Goal: Information Seeking & Learning: Learn about a topic

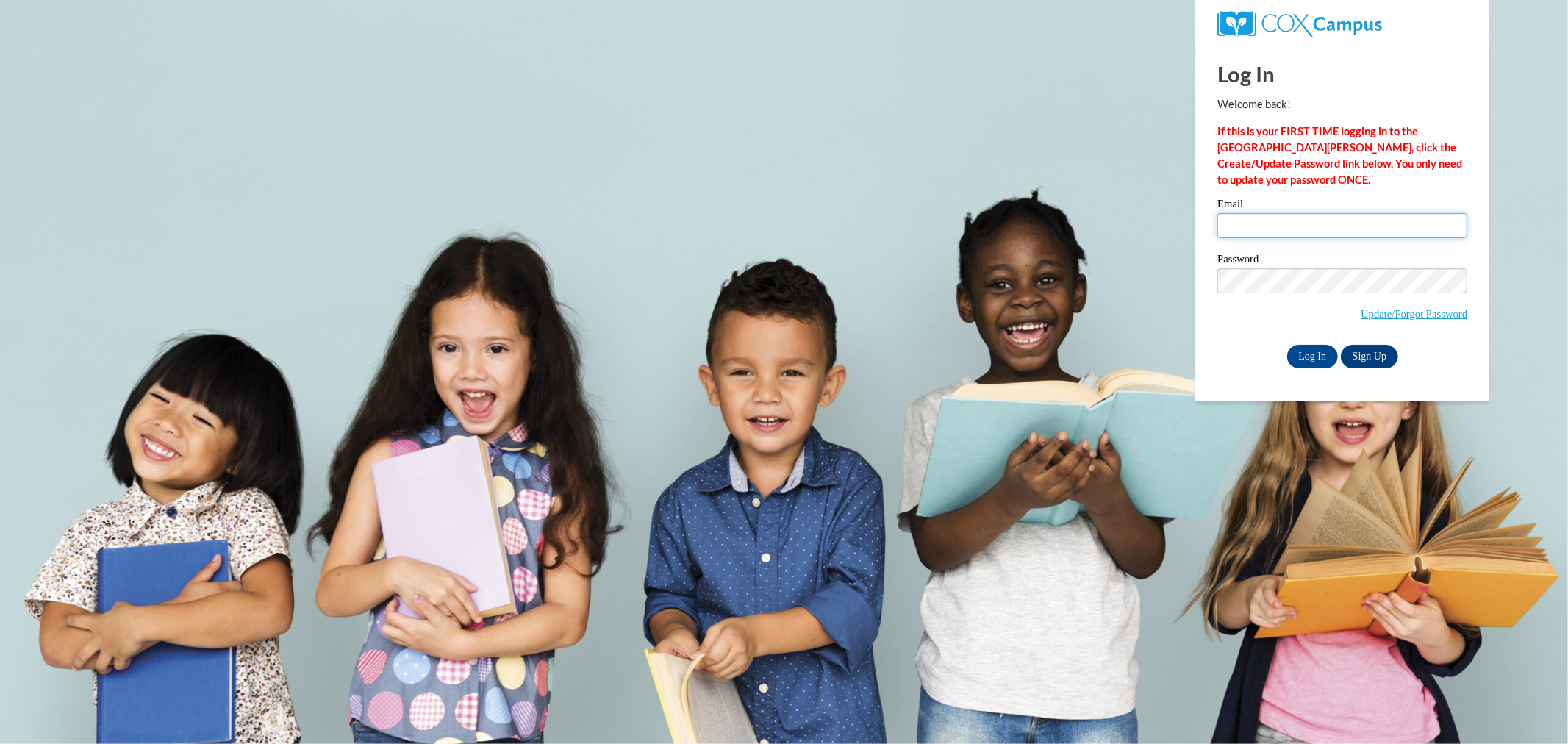
click at [1259, 229] on input "Email" at bounding box center [1343, 225] width 250 height 25
type input "stocka@collierschools.com"
click at [1287, 345] on input "Log In" at bounding box center [1312, 356] width 52 height 23
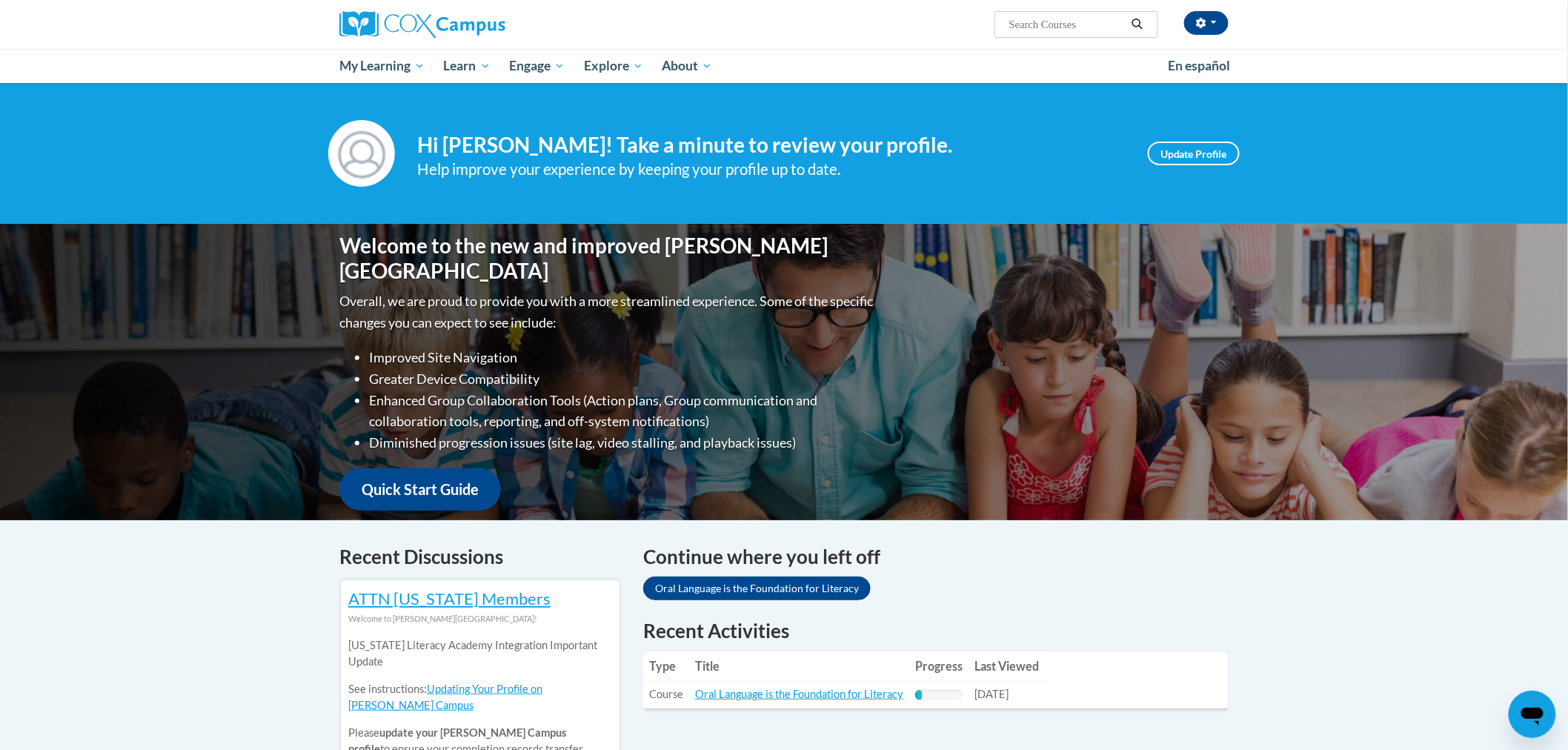
scroll to position [165, 0]
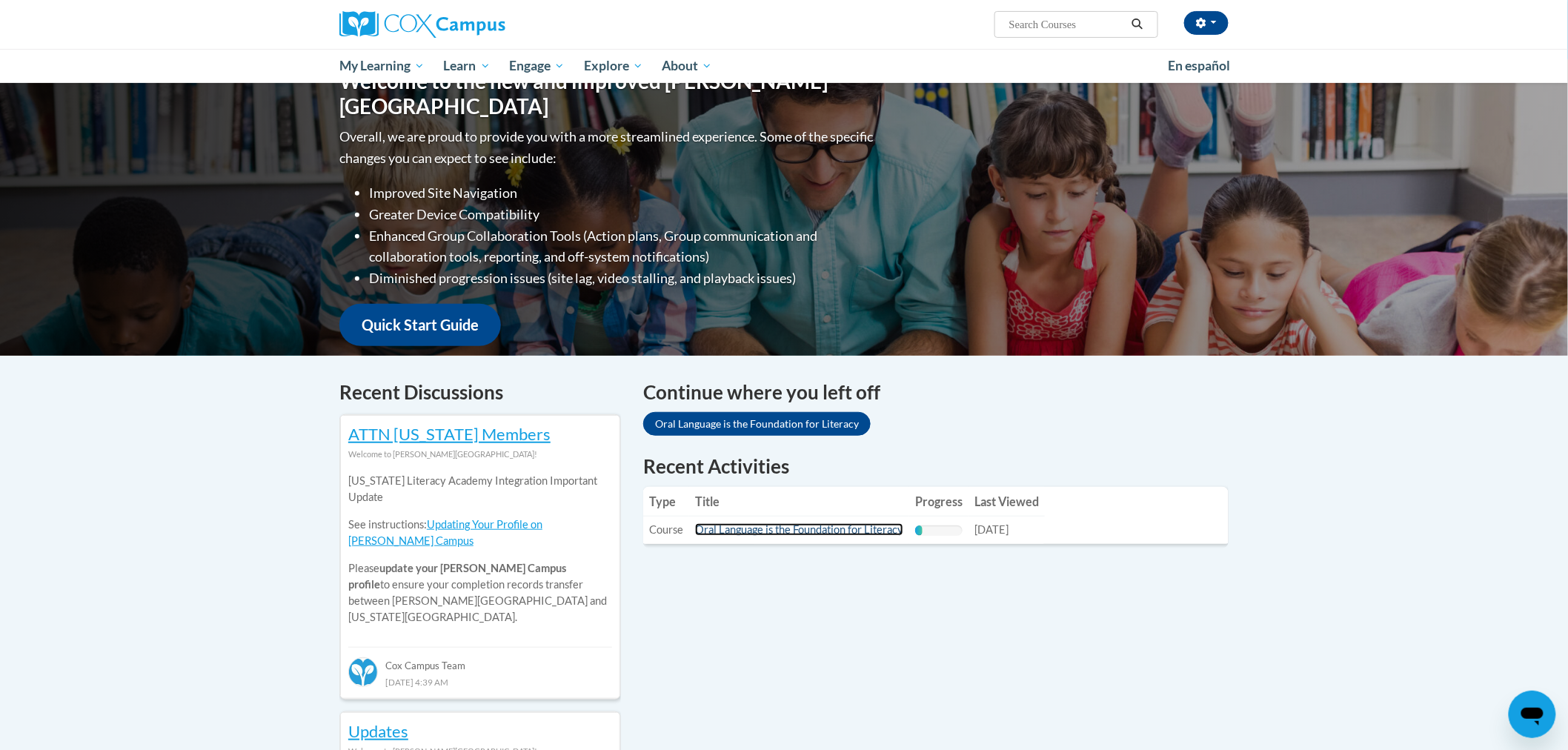
drag, startPoint x: 810, startPoint y: 527, endPoint x: 820, endPoint y: 534, distance: 12.2
click at [810, 527] on link "Oral Language is the Foundation for Literacy" at bounding box center [799, 529] width 208 height 12
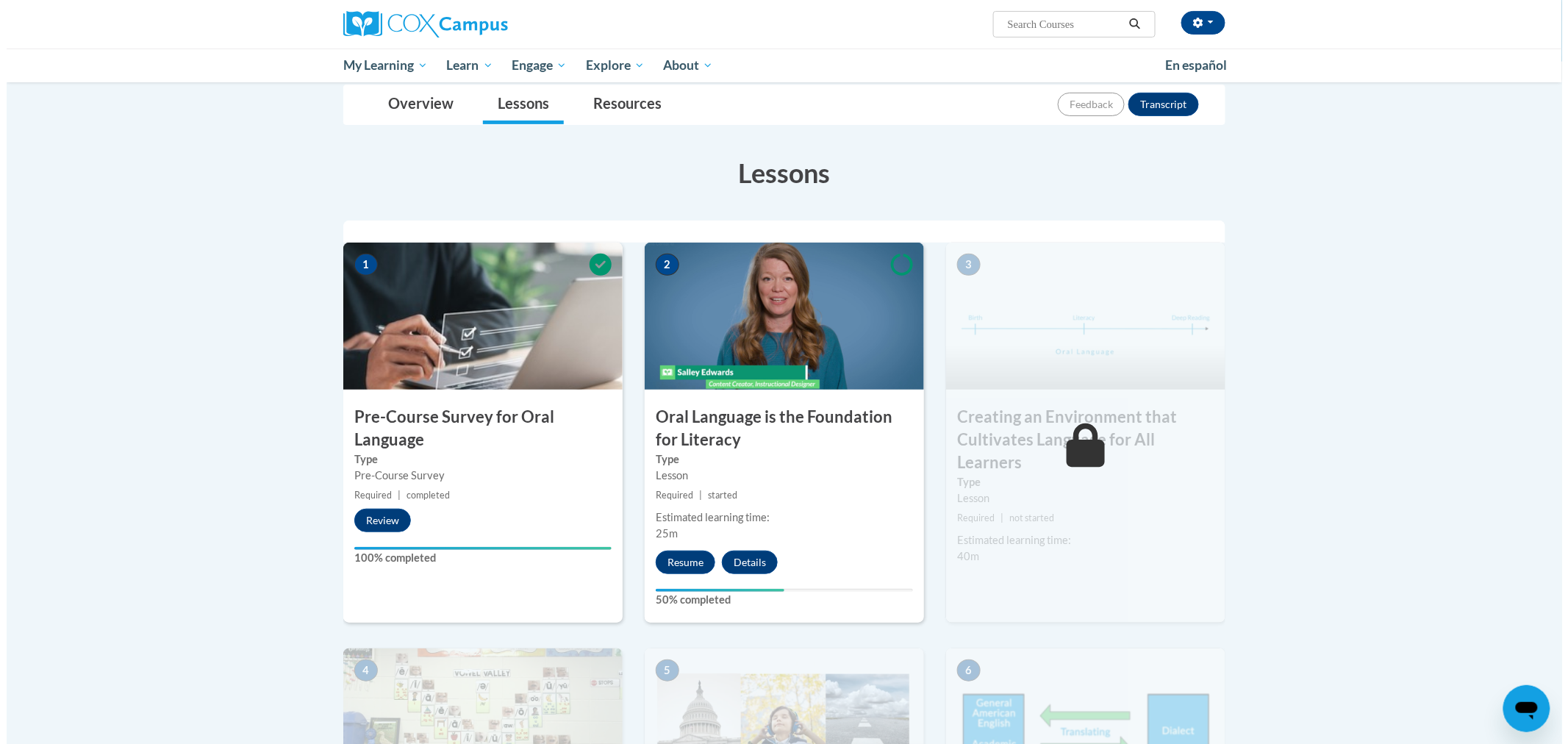
scroll to position [245, 0]
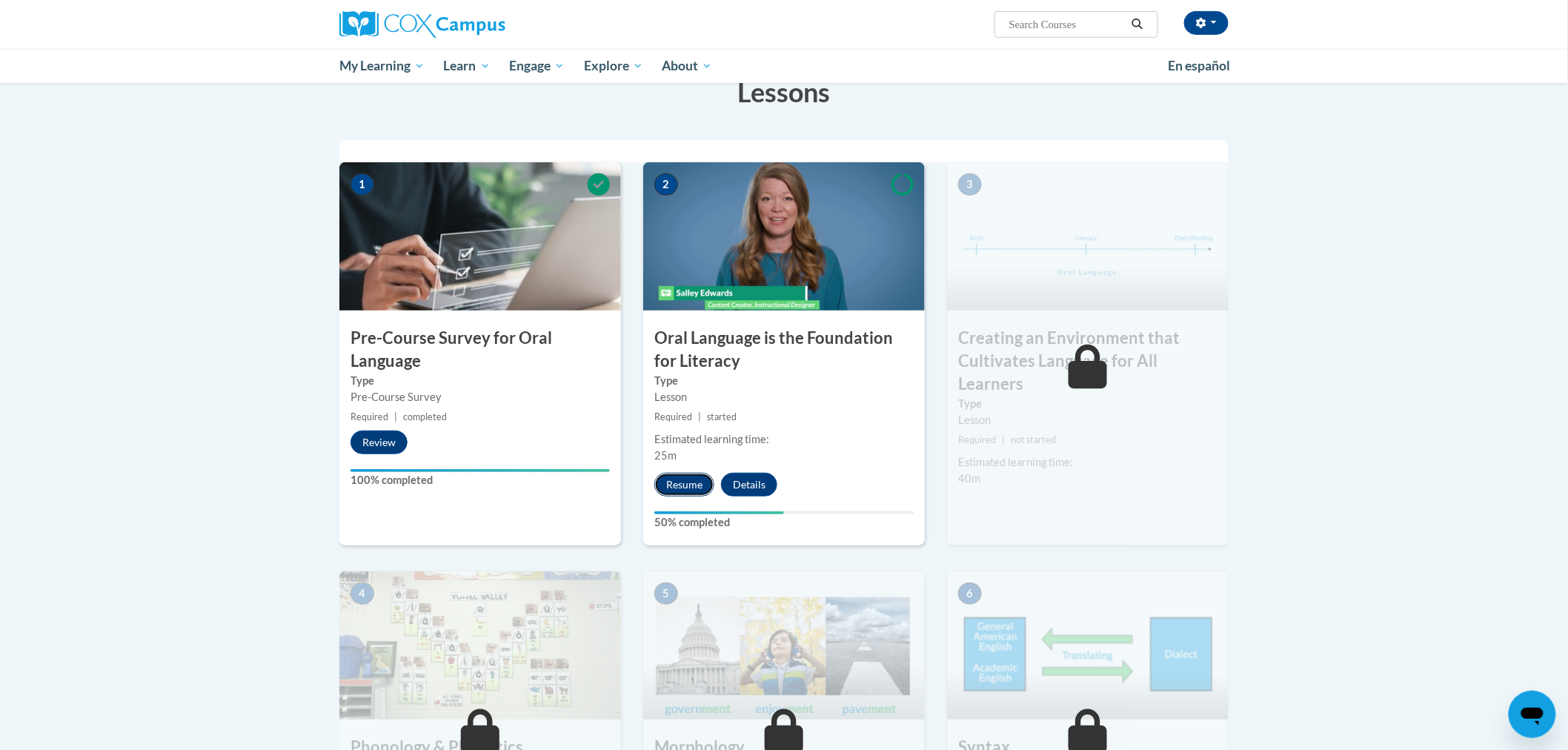
click at [707, 478] on button "Resume" at bounding box center [684, 484] width 60 height 24
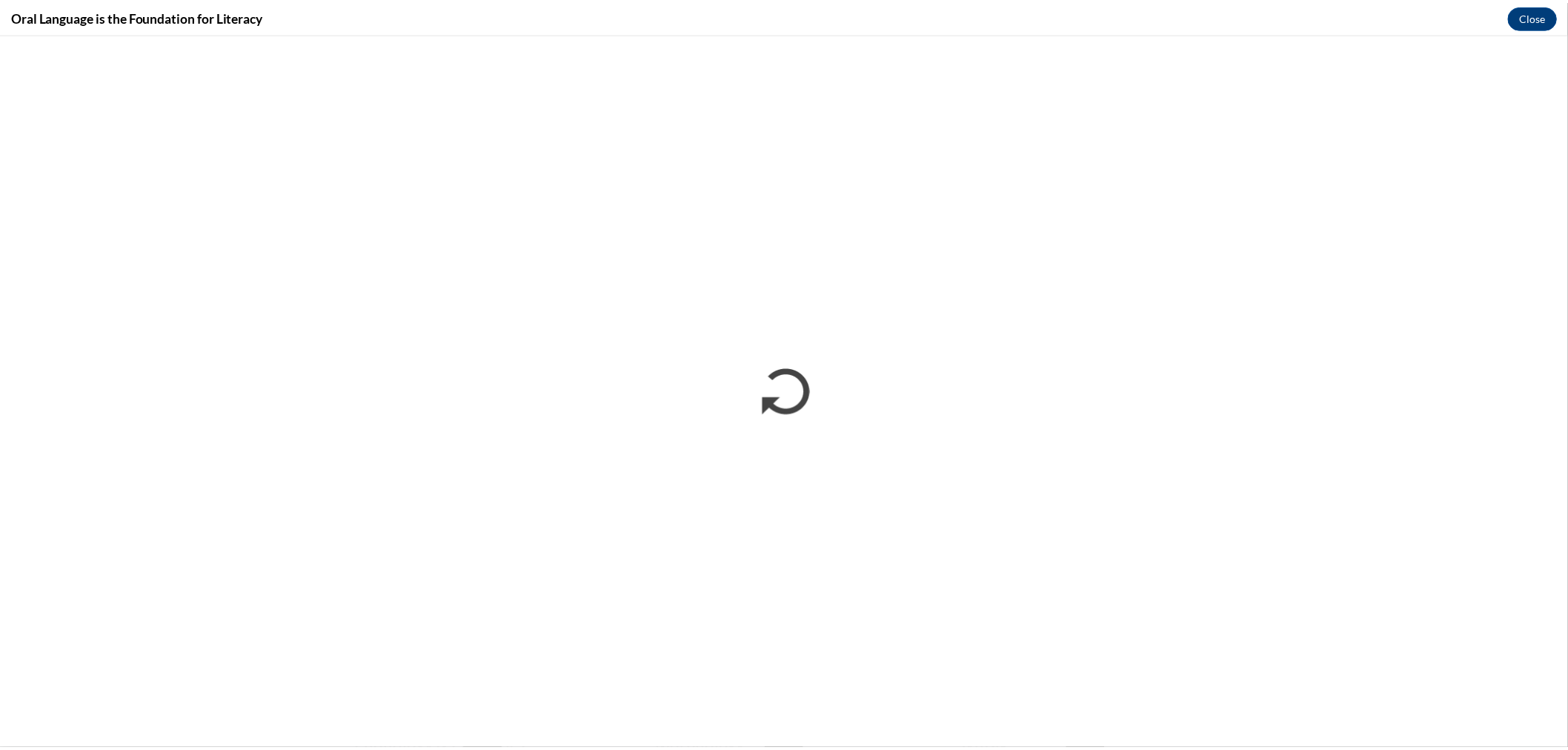
scroll to position [0, 0]
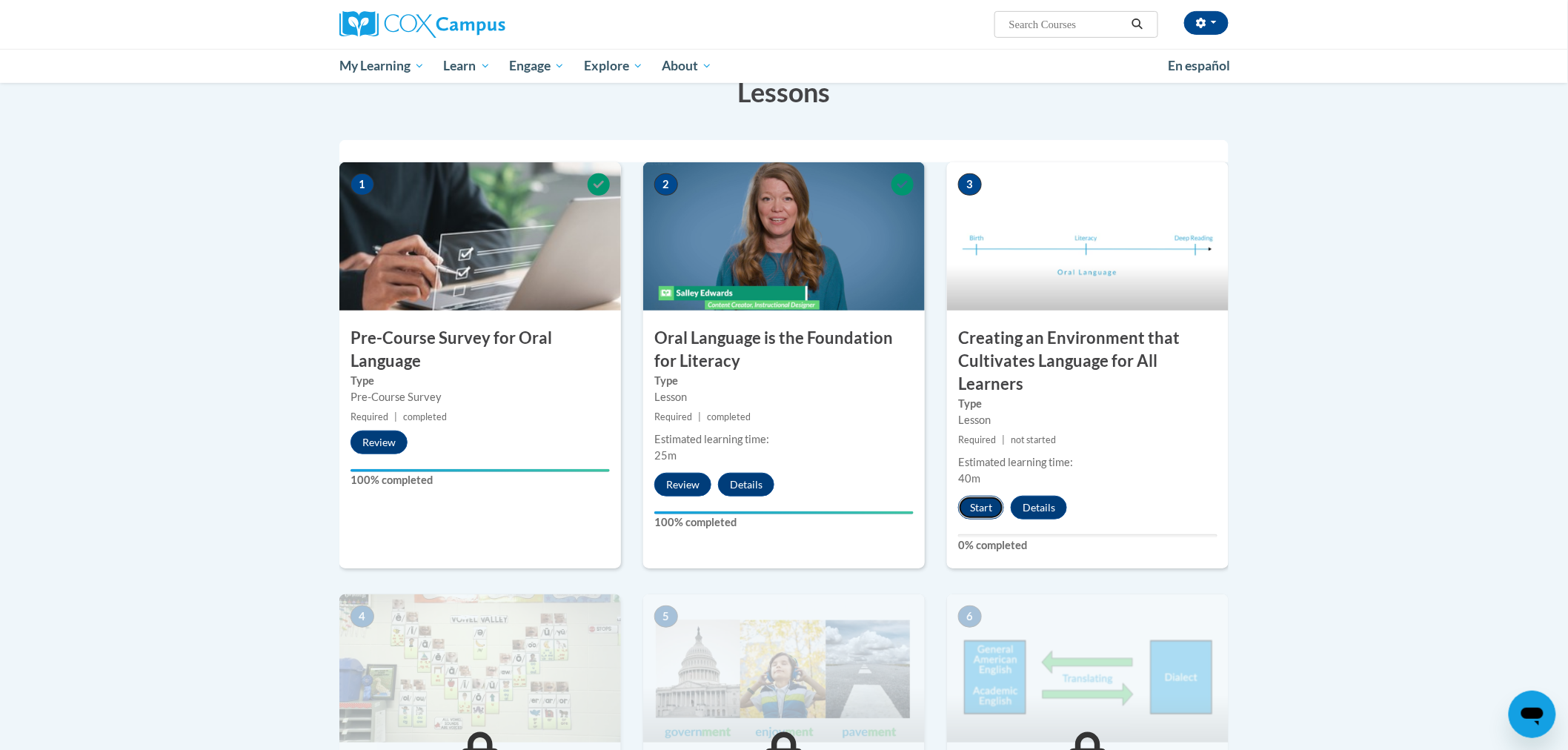
click at [979, 507] on button "Start" at bounding box center [981, 508] width 46 height 24
